Goal: Register for event/course

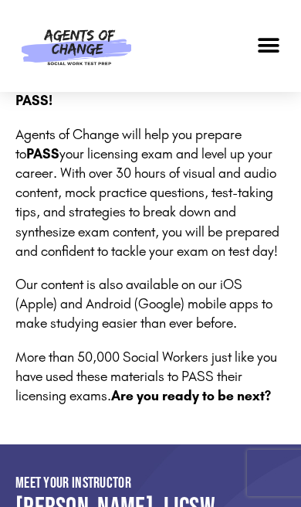
scroll to position [908, 0]
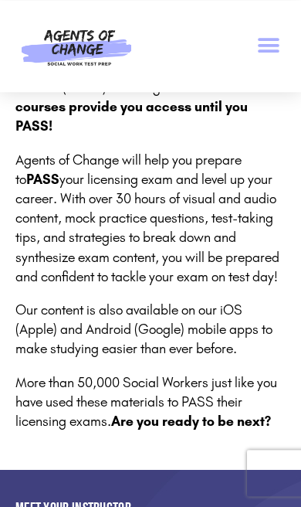
click at [270, 48] on icon "Menu Toggle" at bounding box center [268, 45] width 23 height 23
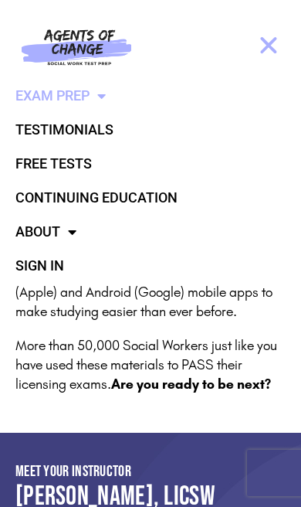
scroll to position [959, 0]
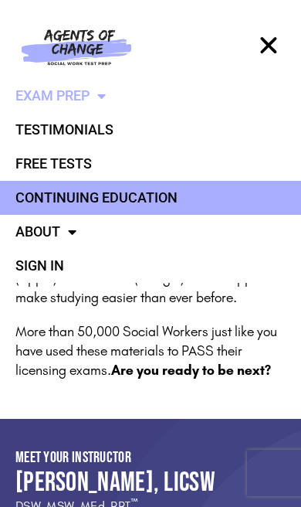
click at [147, 203] on link "Continuing Education" at bounding box center [150, 198] width 301 height 34
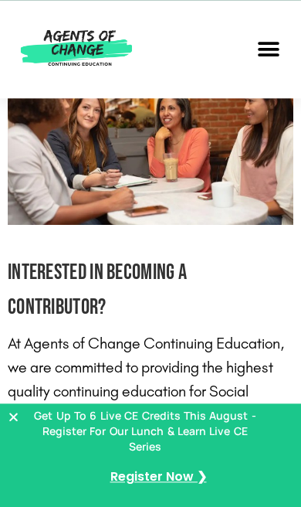
scroll to position [4027, 0]
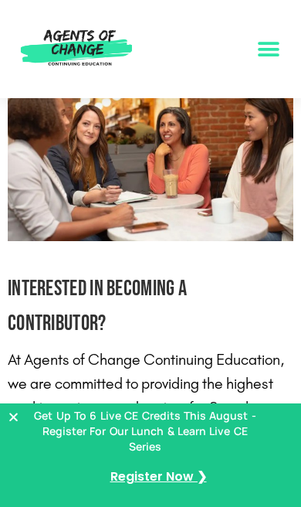
click at [276, 52] on icon "Menu Toggle" at bounding box center [268, 49] width 23 height 23
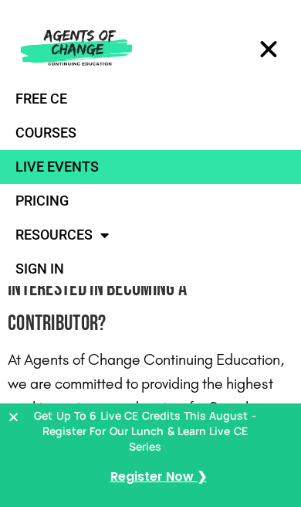
click at [102, 170] on link "Live Events" at bounding box center [150, 167] width 301 height 34
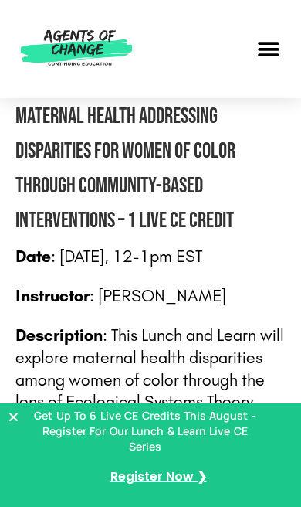
scroll to position [1365, 0]
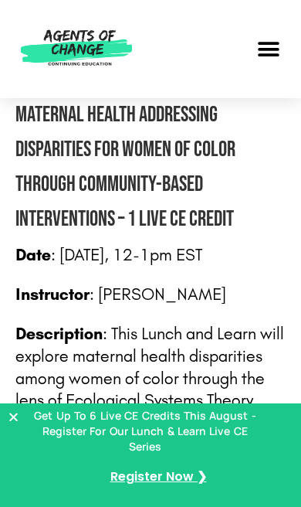
click at [263, 253] on p "Date : [DATE], 12-1pm EST" at bounding box center [150, 255] width 270 height 22
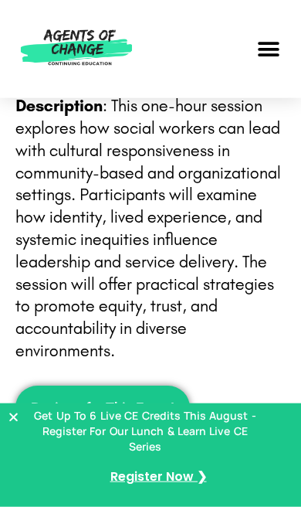
scroll to position [3324, 0]
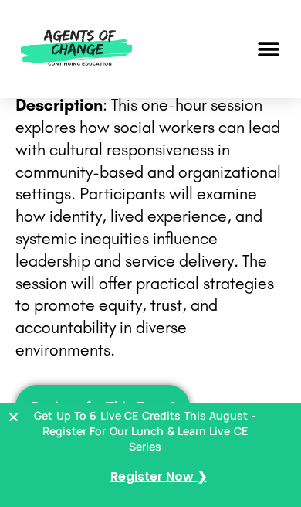
click at [134, 409] on span "Register for This Event!" at bounding box center [103, 406] width 144 height 13
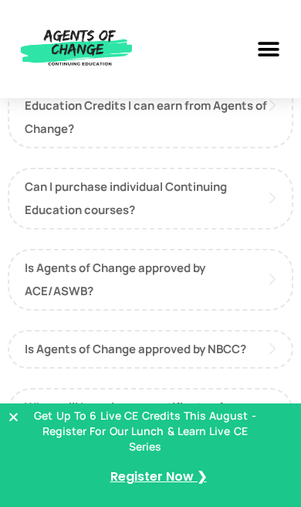
scroll to position [1512, 0]
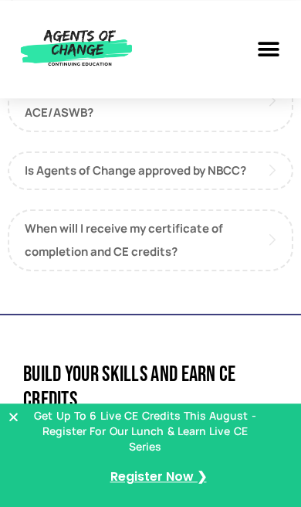
click at [137, 240] on link "When will I receive my certificate of completion and CE credits?" at bounding box center [151, 240] width 286 height 62
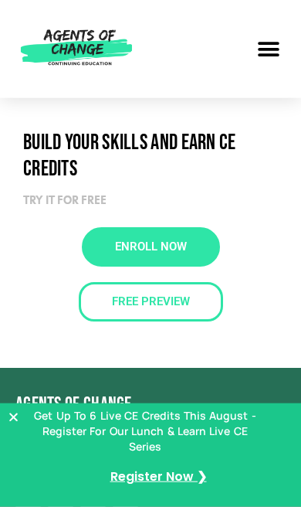
scroll to position [2062, 0]
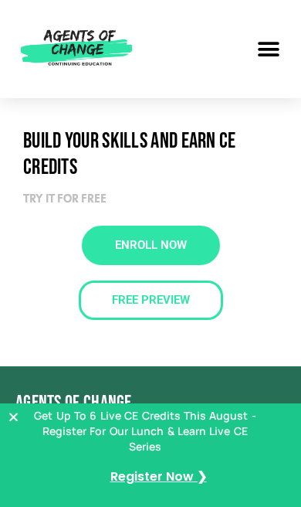
click at [172, 294] on span "Free Preview" at bounding box center [151, 300] width 78 height 12
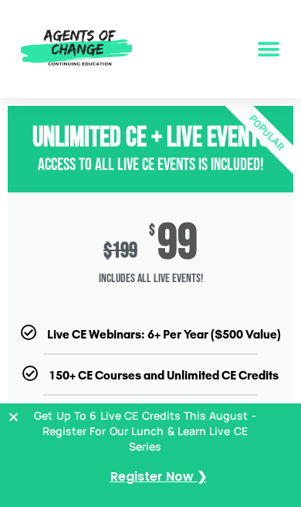
click at [263, 42] on icon "Menu Toggle" at bounding box center [268, 49] width 23 height 23
